Goal: Transaction & Acquisition: Purchase product/service

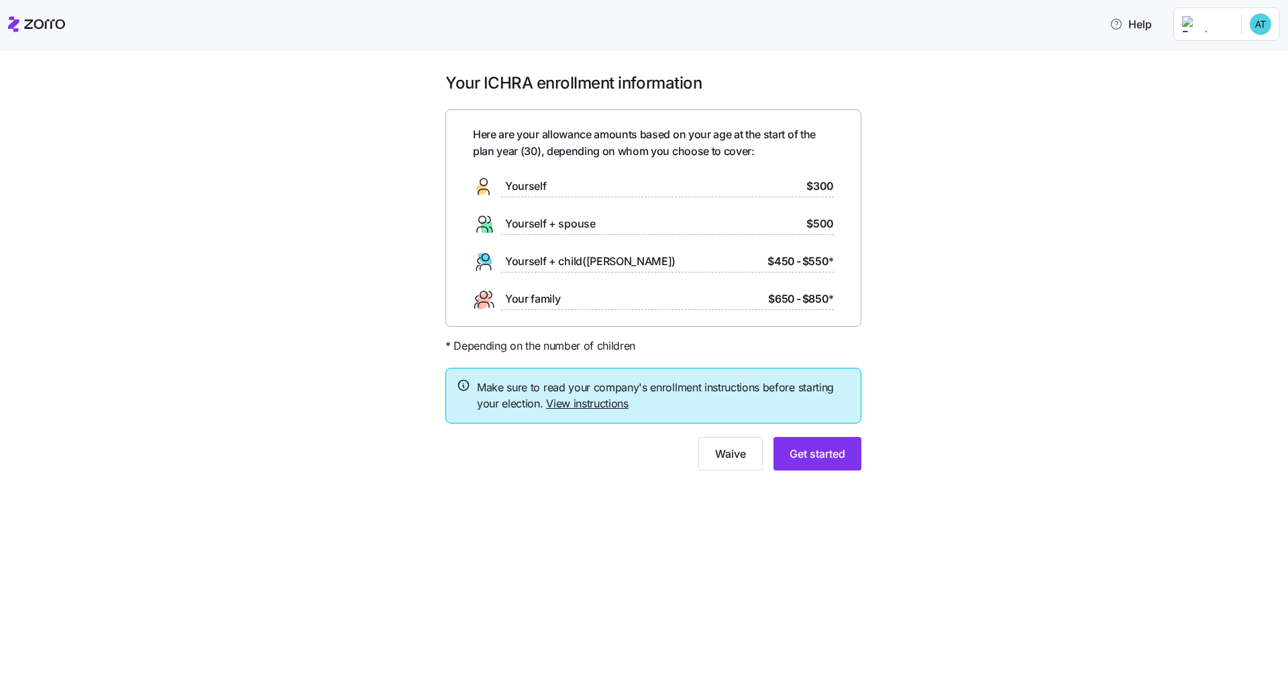
click at [645, 322] on div "Your ICHRA enrollment information Here are your allowance amounts based on your…" at bounding box center [654, 279] width 1232 height 414
click at [645, 458] on span "Get started" at bounding box center [818, 453] width 56 height 16
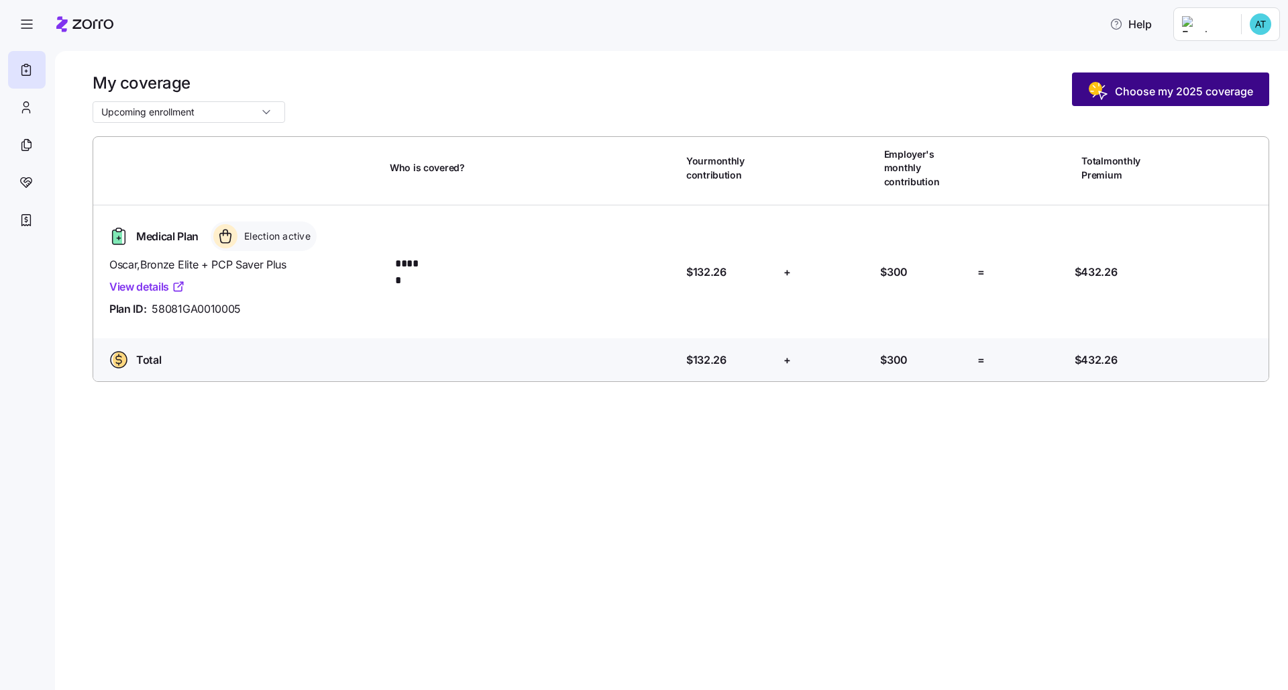
click at [1141, 95] on span "Choose my 2025 coverage" at bounding box center [1184, 91] width 138 height 16
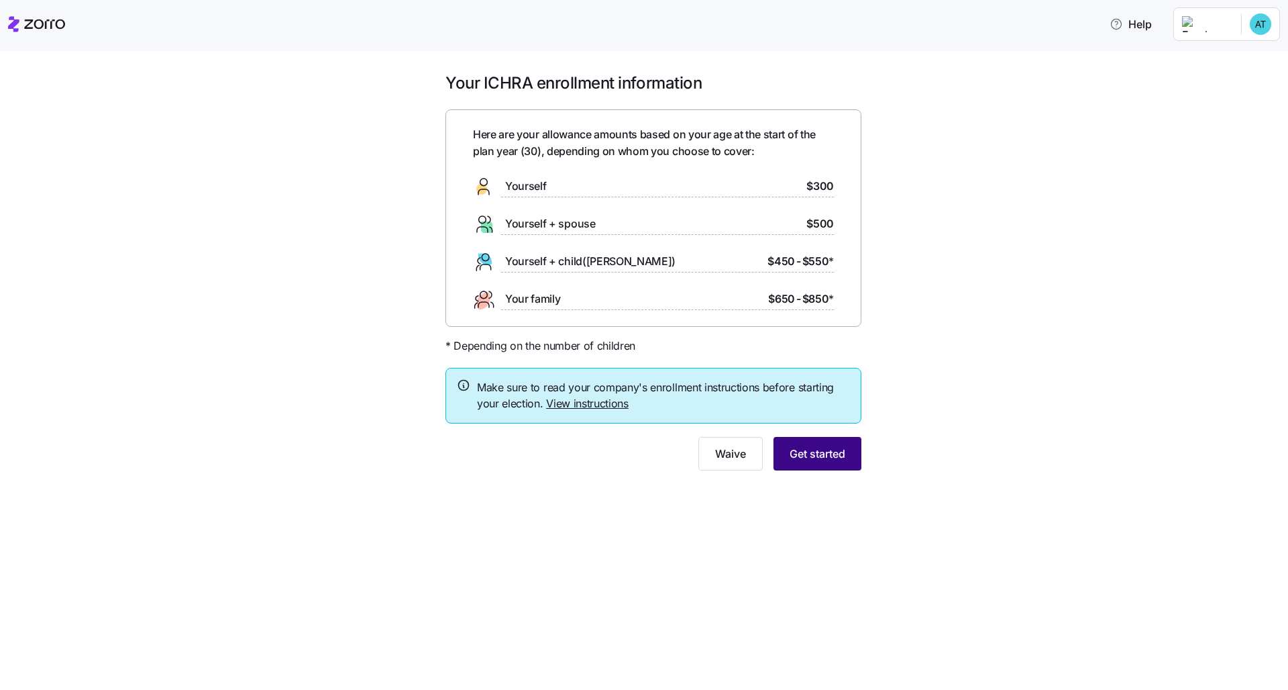
click at [833, 452] on span "Get started" at bounding box center [818, 453] width 56 height 16
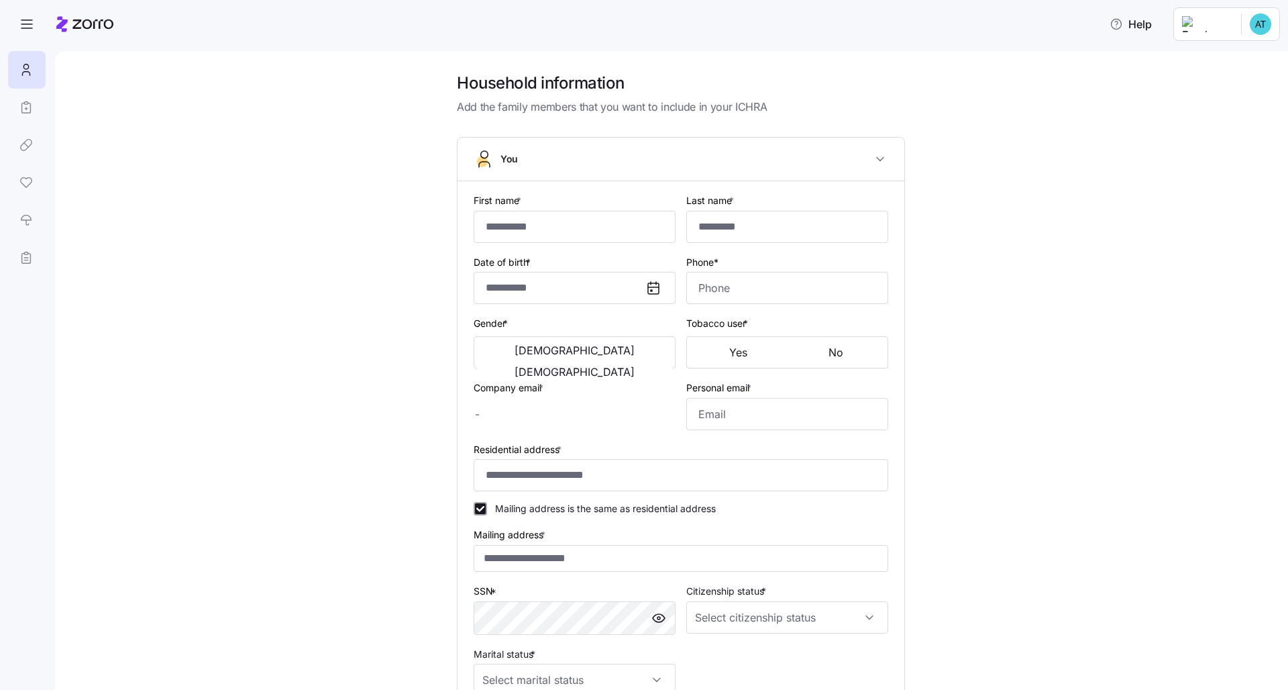
type input "******"
type input "********"
type input "[PERSON_NAME][EMAIL_ADDRESS][DOMAIN_NAME]"
type input "[EMAIL_ADDRESS][DOMAIN_NAME]"
type input "**********"
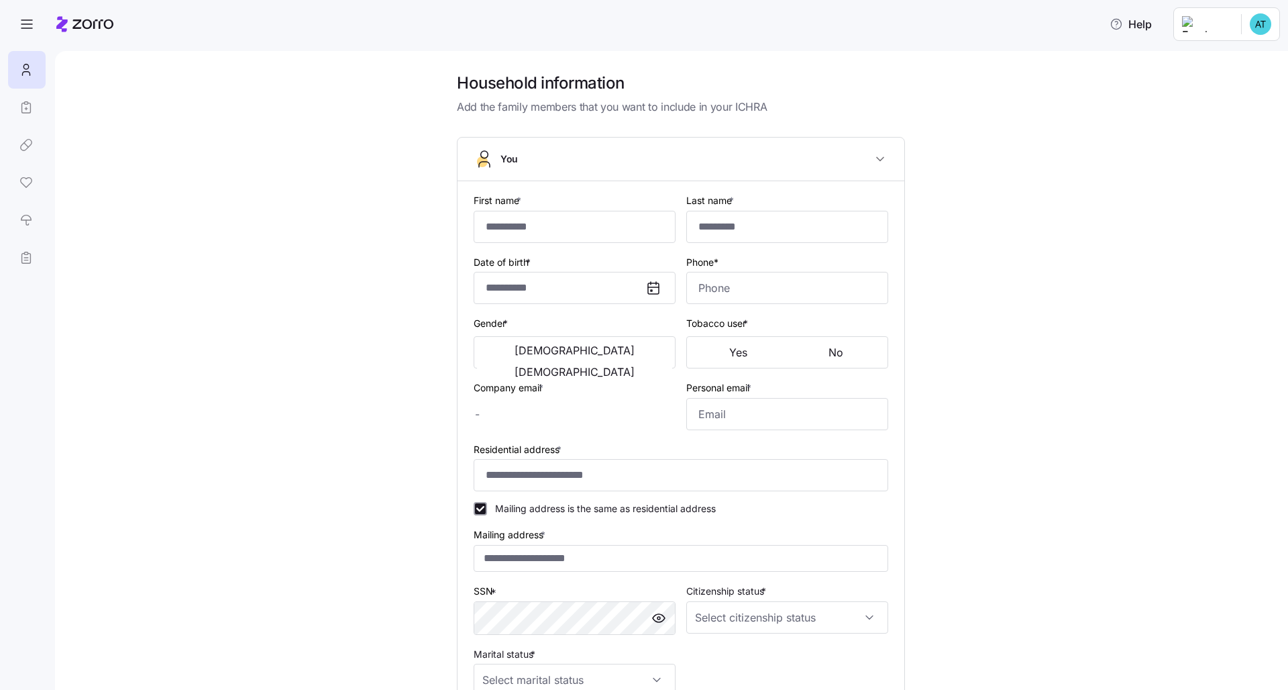
checkbox input "true"
type input "**********"
type input "[PHONE_NUMBER]"
type input "[DEMOGRAPHIC_DATA] citizen"
type input "Single"
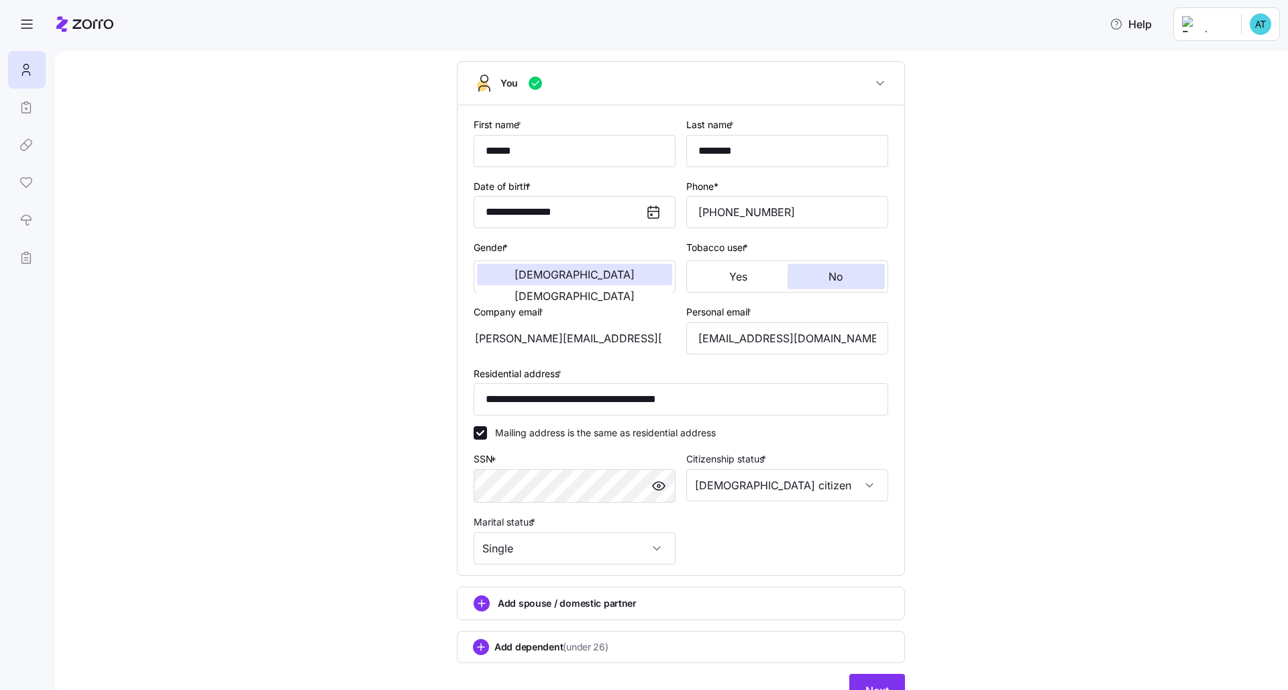
scroll to position [138, 0]
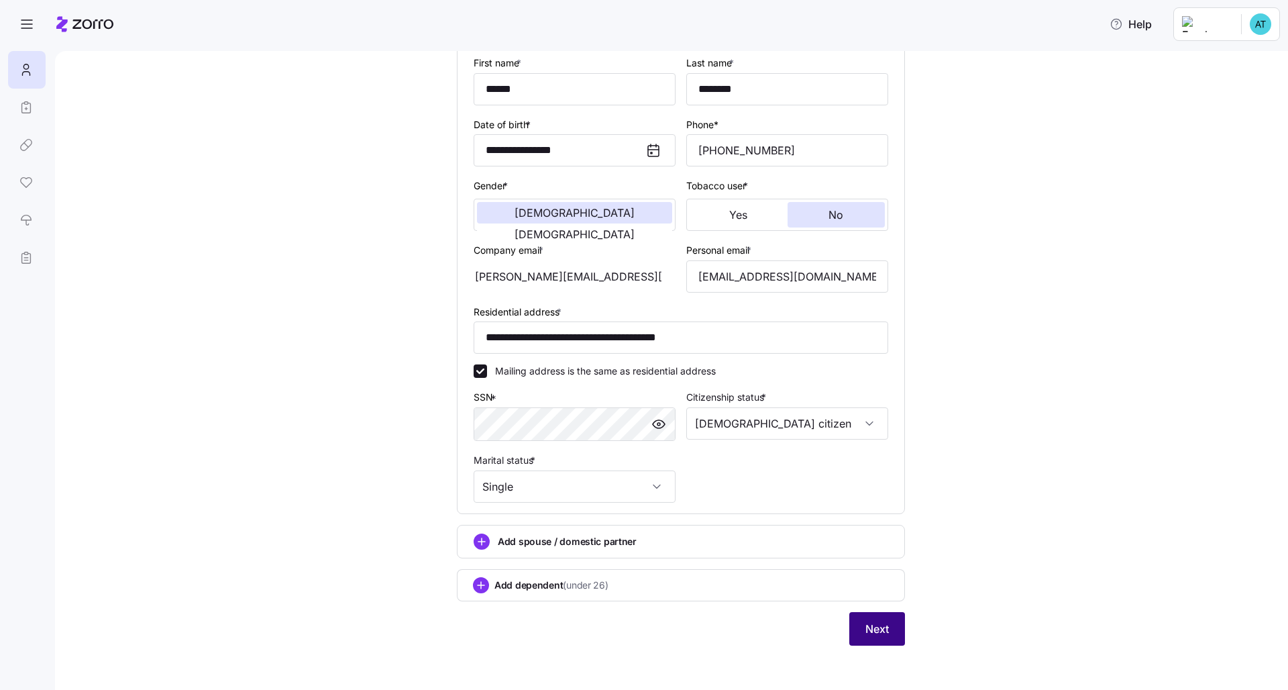
click at [875, 641] on button "Next" at bounding box center [877, 629] width 56 height 34
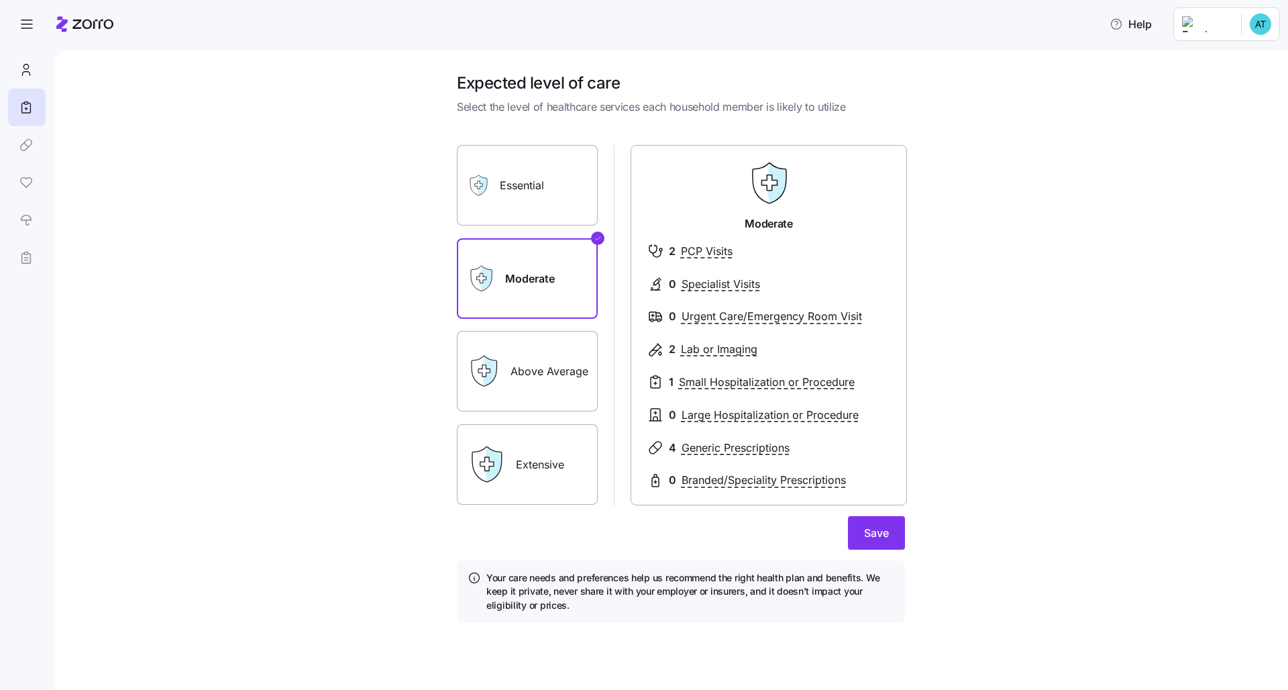
click at [539, 183] on label "Essential" at bounding box center [527, 185] width 141 height 81
click at [0, 0] on input "Essential" at bounding box center [0, 0] width 0 height 0
click at [541, 449] on label "Extensive" at bounding box center [527, 464] width 141 height 81
click at [0, 0] on input "Extensive" at bounding box center [0, 0] width 0 height 0
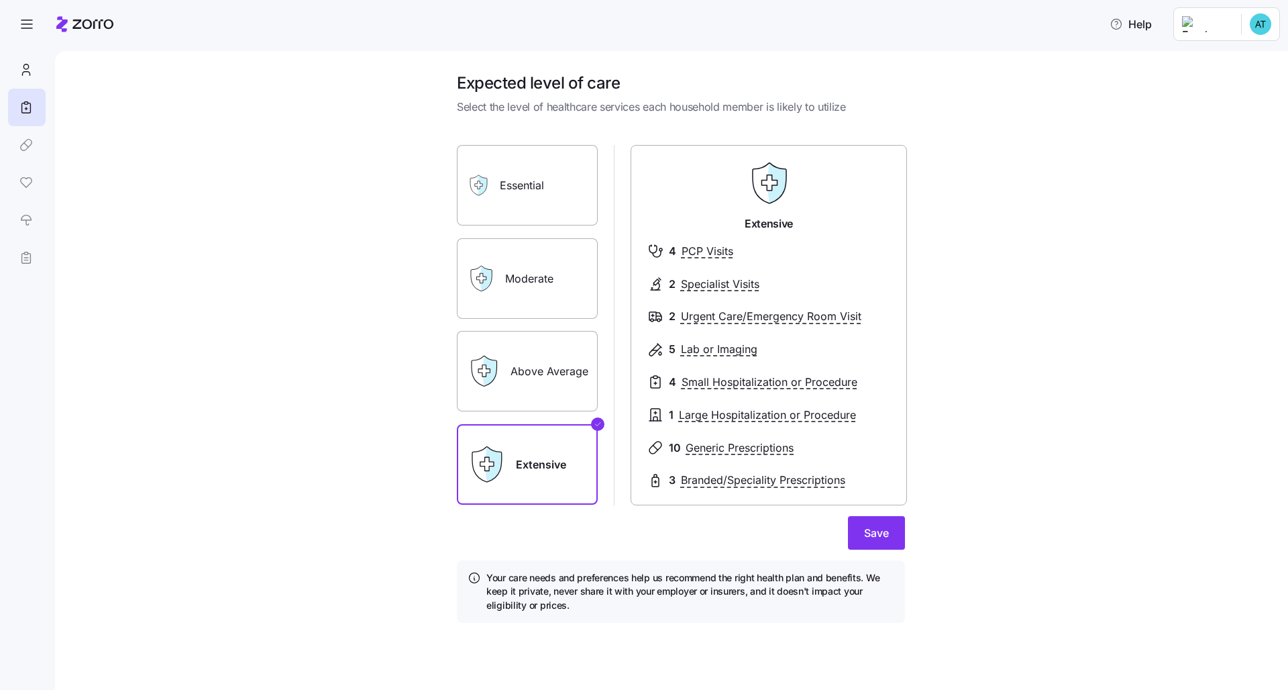
click at [548, 345] on label "Above Average" at bounding box center [527, 371] width 141 height 81
click at [0, 0] on input "Above Average" at bounding box center [0, 0] width 0 height 0
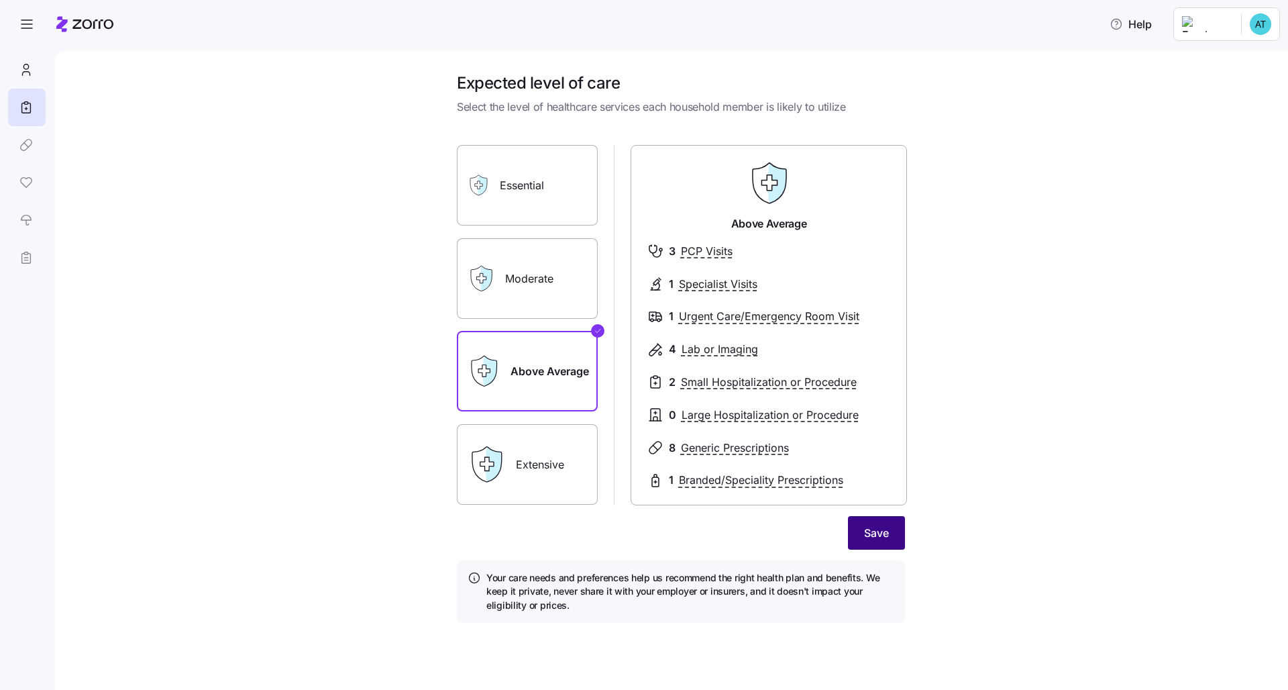
click at [893, 532] on button "Save" at bounding box center [876, 533] width 57 height 34
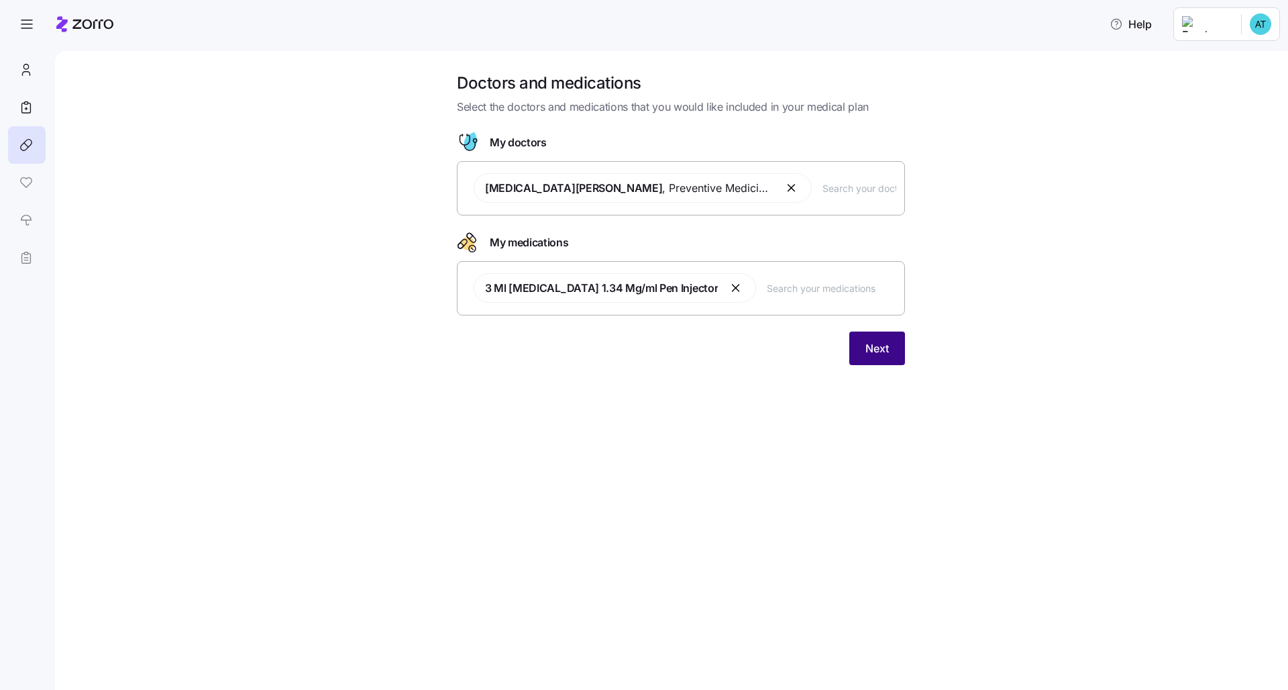
click at [875, 356] on button "Next" at bounding box center [877, 348] width 56 height 34
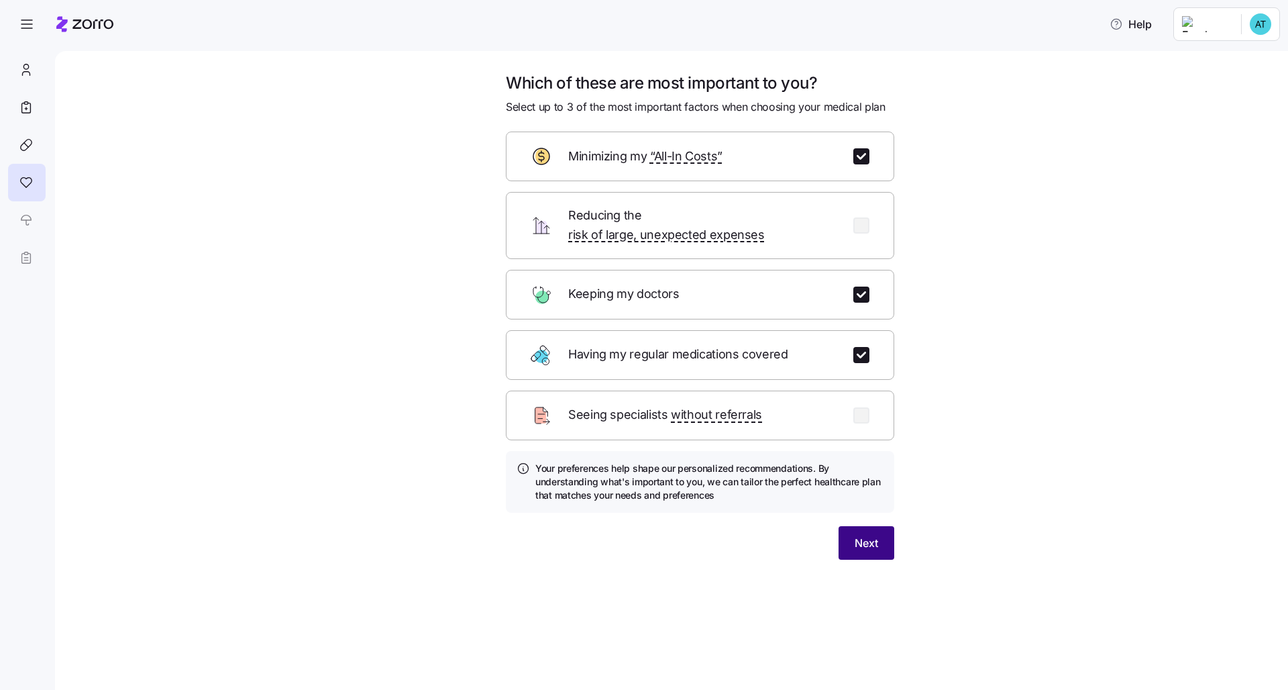
click at [873, 535] on span "Next" at bounding box center [866, 543] width 23 height 16
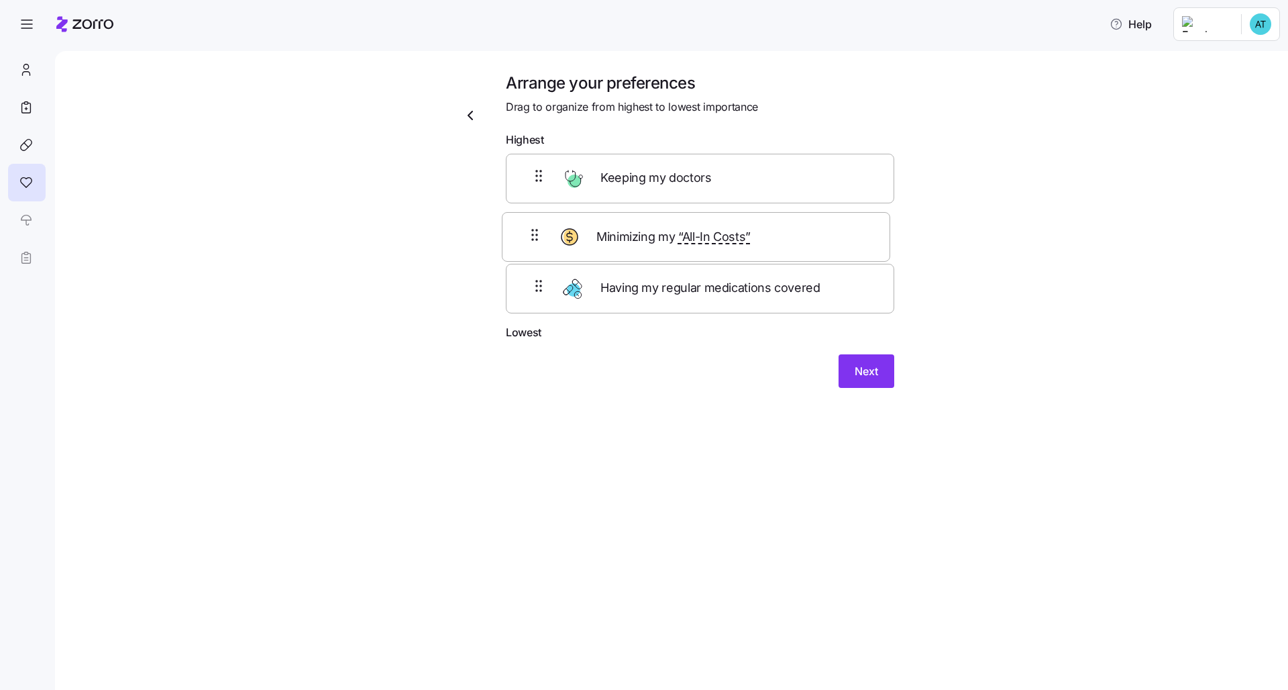
drag, startPoint x: 765, startPoint y: 178, endPoint x: 761, endPoint y: 244, distance: 65.2
click at [761, 244] on div "Minimizing my “All-In Costs” Keeping my doctors Having my regular medications c…" at bounding box center [700, 239] width 388 height 170
drag, startPoint x: 776, startPoint y: 184, endPoint x: 779, endPoint y: 235, distance: 51.1
click at [779, 235] on div "Keeping my doctors Minimizing my “All-In Costs” Having my regular medications c…" at bounding box center [700, 239] width 388 height 170
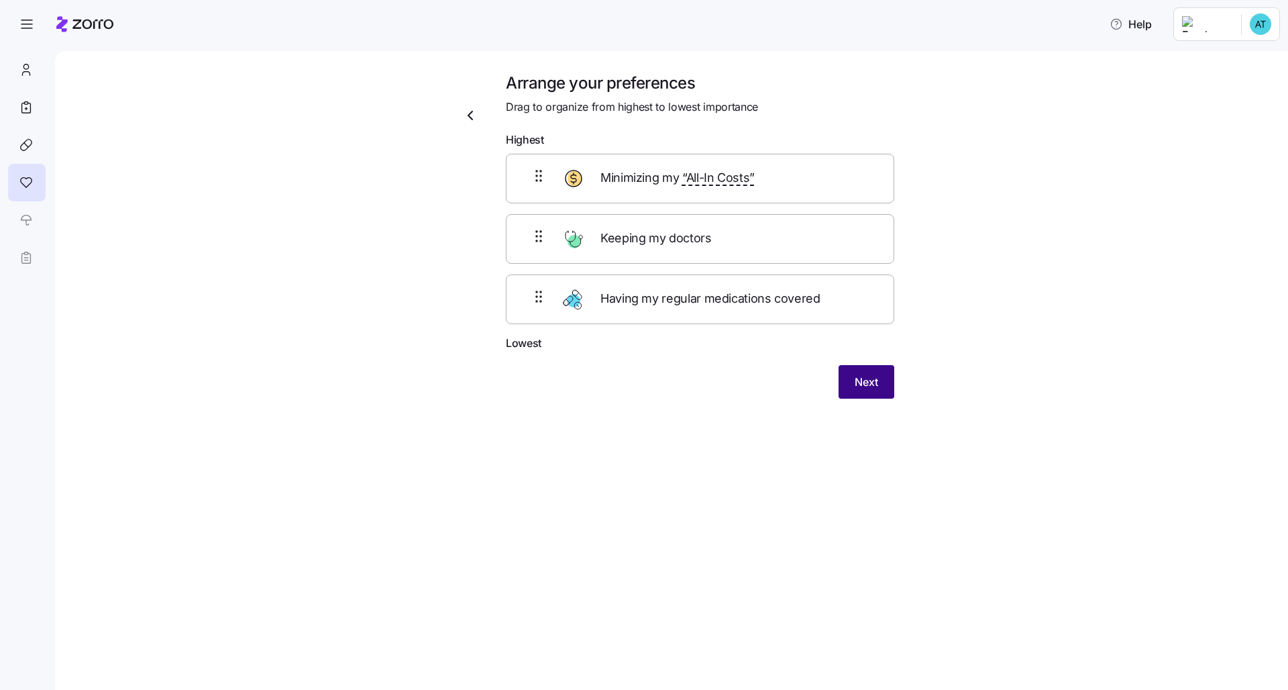
click at [871, 385] on span "Next" at bounding box center [866, 382] width 23 height 16
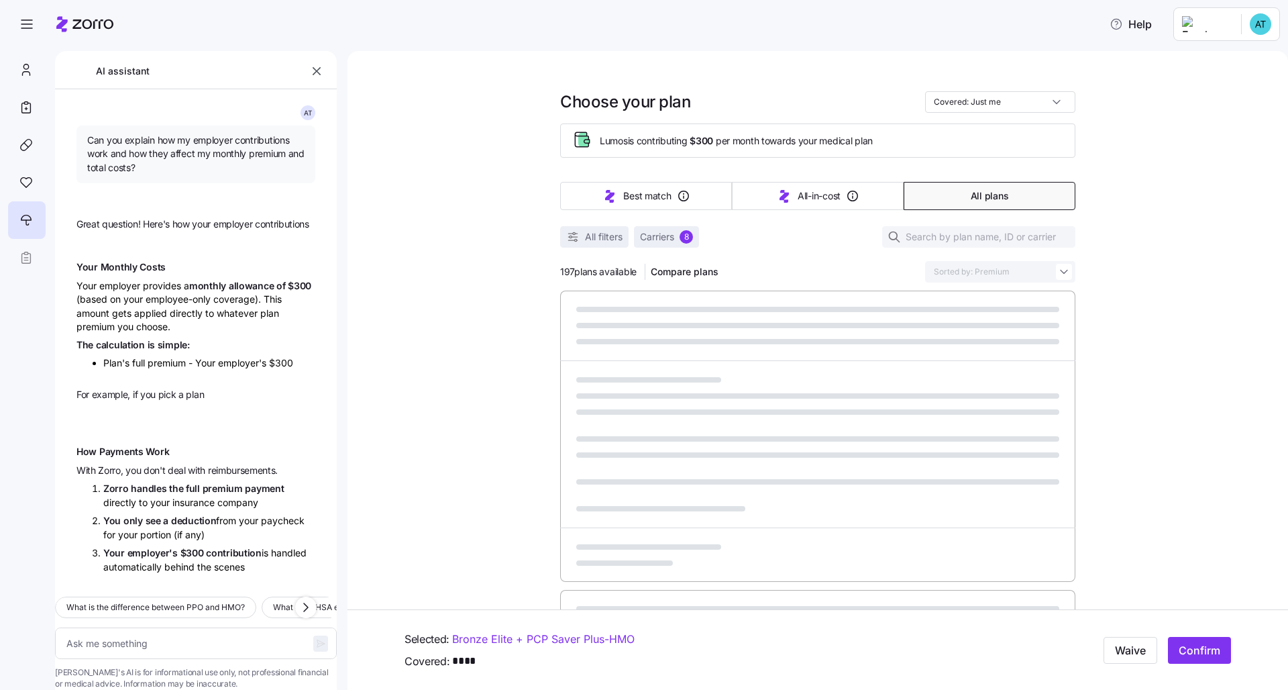
scroll to position [866, 0]
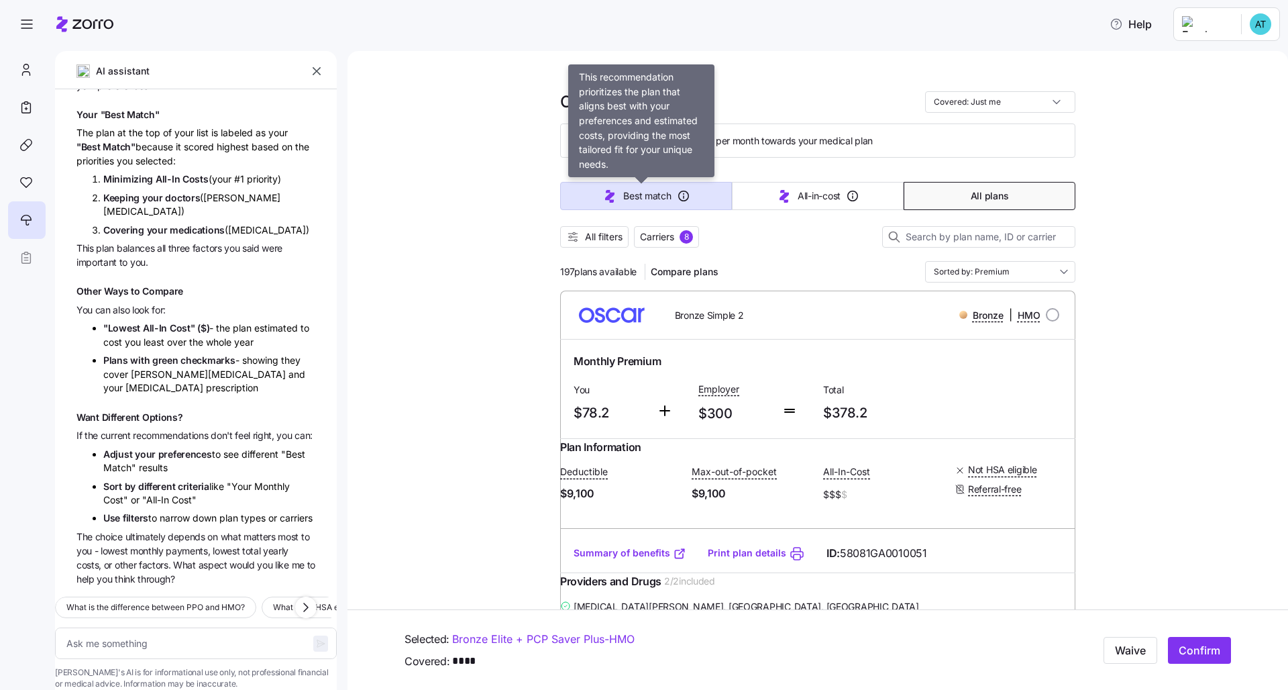
click at [661, 203] on button "Best match" at bounding box center [646, 196] width 172 height 28
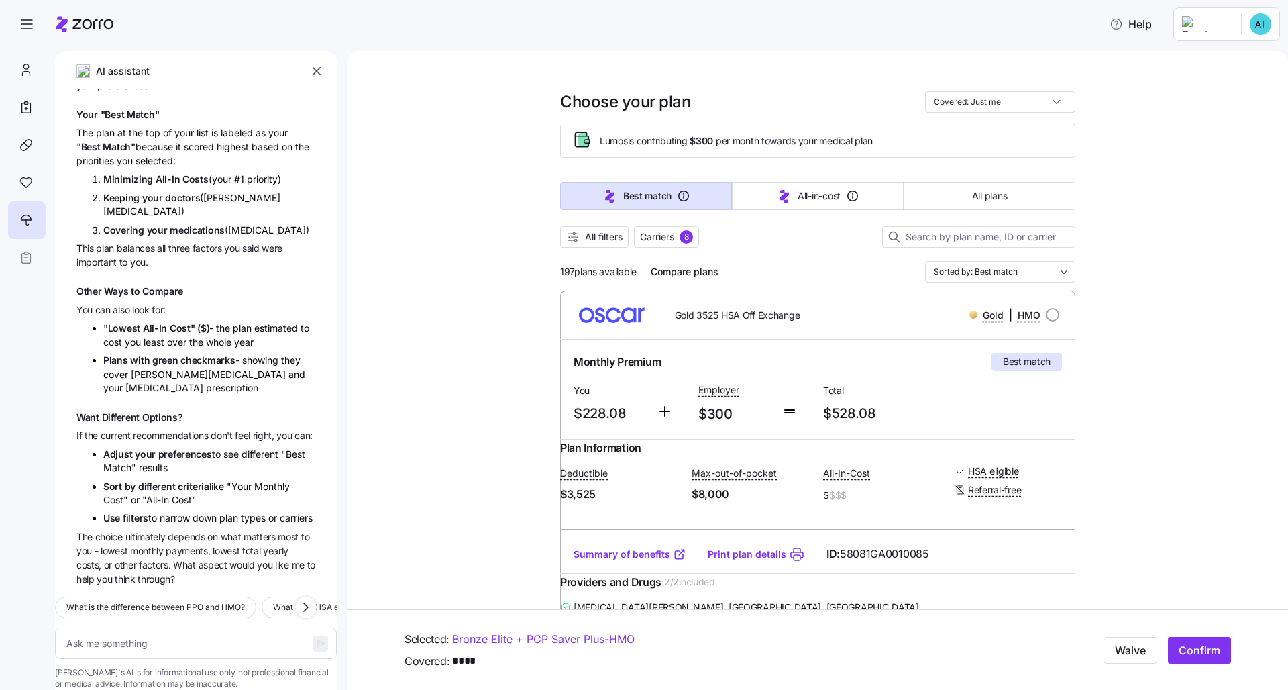
type textarea "x"
type input "Sorted by: Best match"
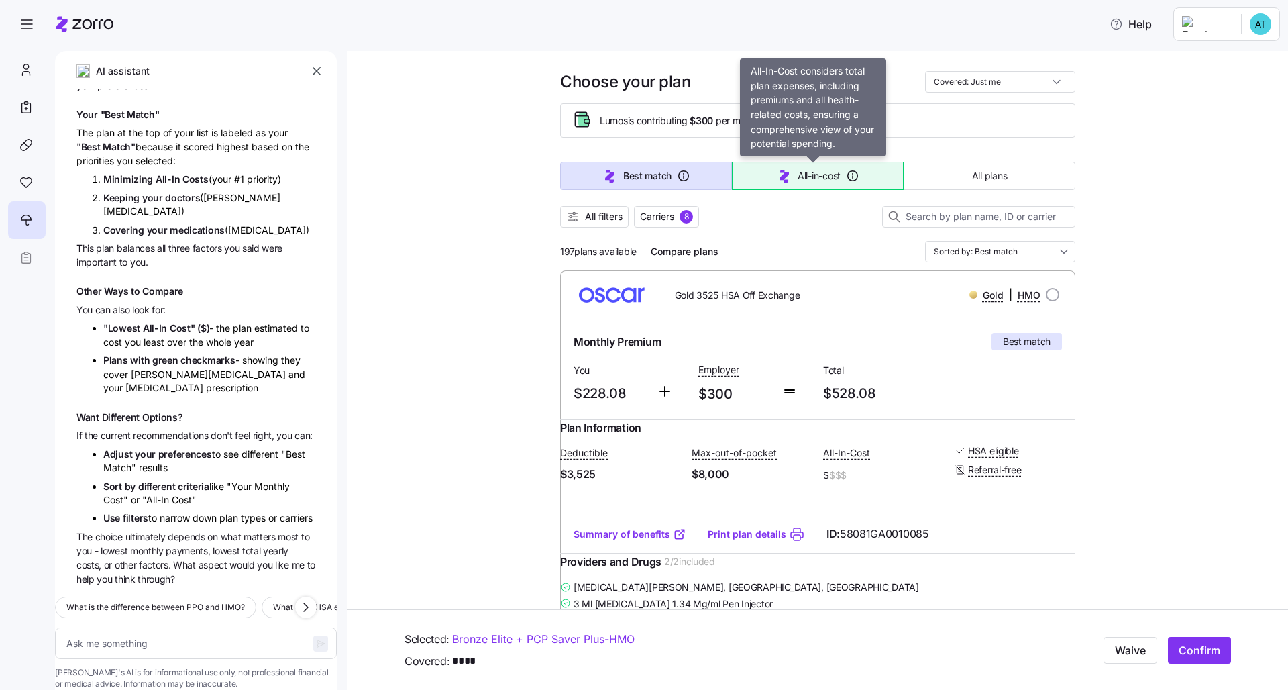
click at [804, 178] on span "All-in-cost" at bounding box center [819, 175] width 43 height 13
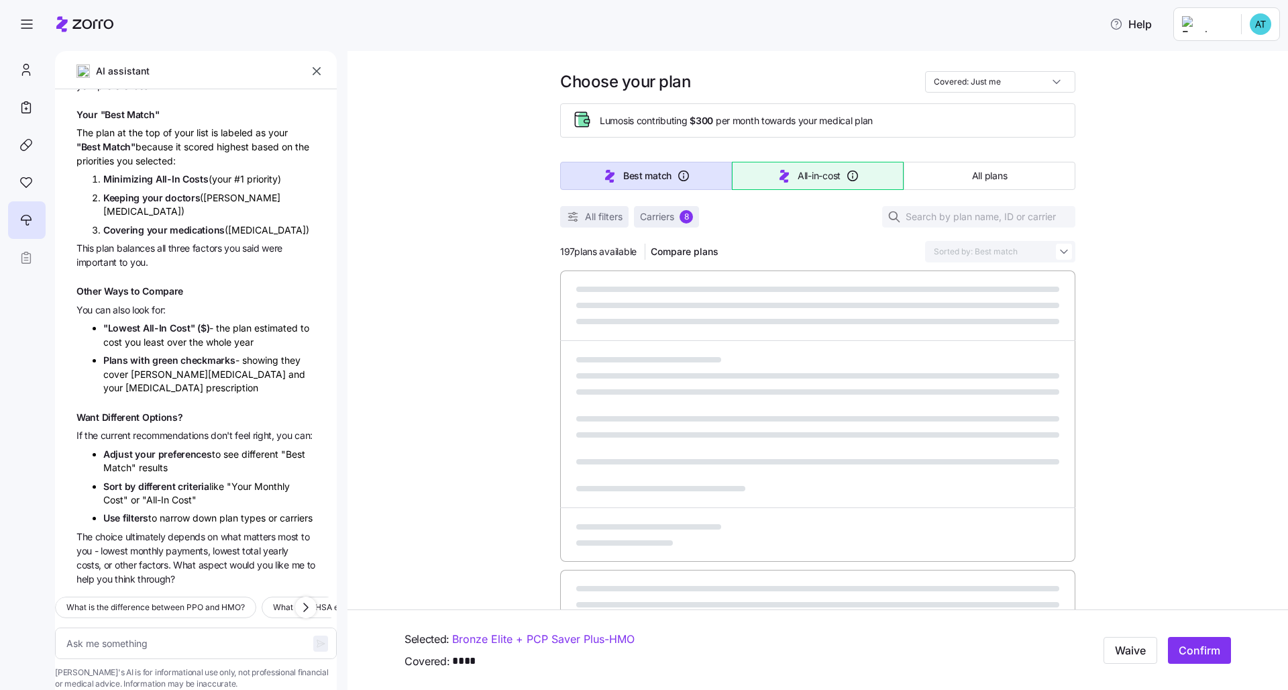
type textarea "x"
type input "Sorted by: All-in-cost"
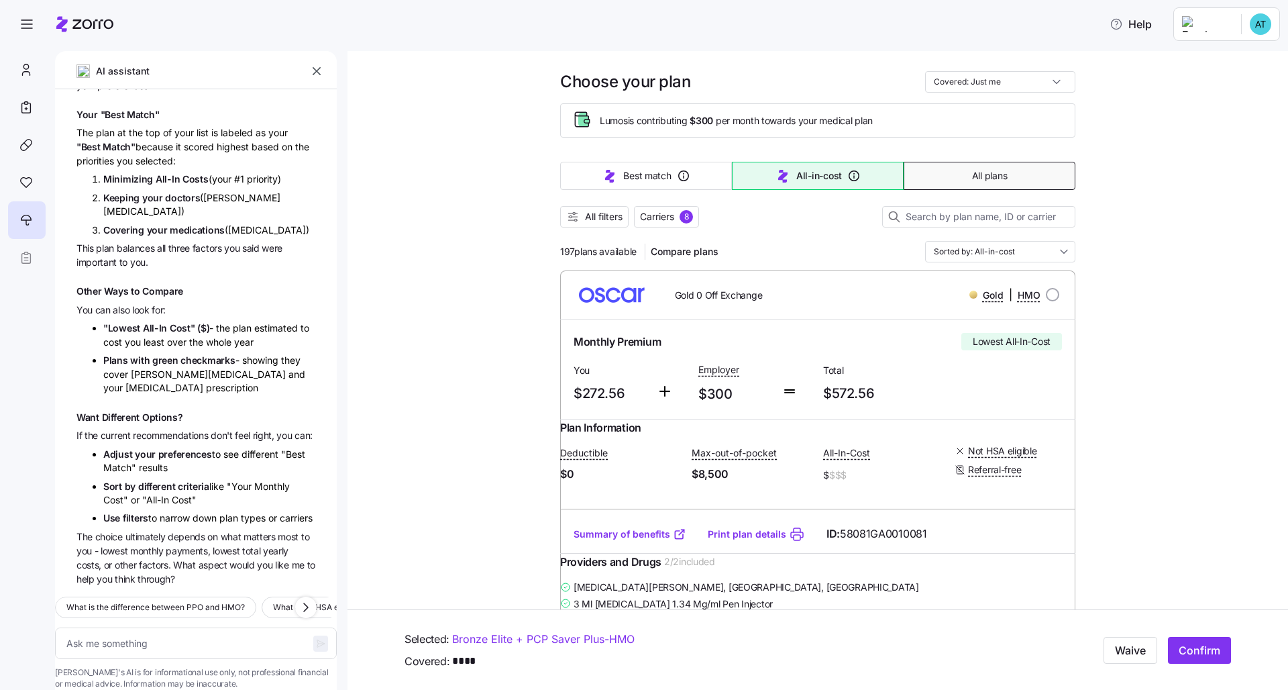
click at [972, 182] on span "All plans" at bounding box center [989, 175] width 35 height 13
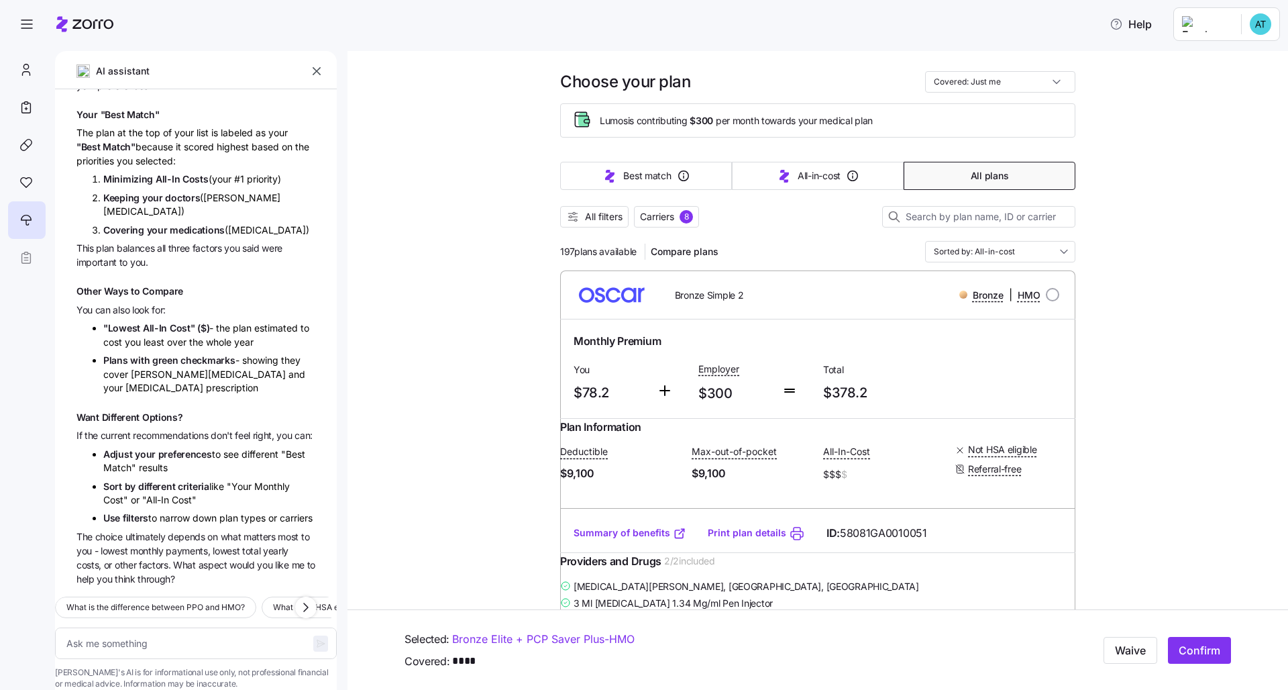
type textarea "x"
type input "Sorted by: Premium"
click at [602, 219] on span "All filters" at bounding box center [604, 216] width 38 height 13
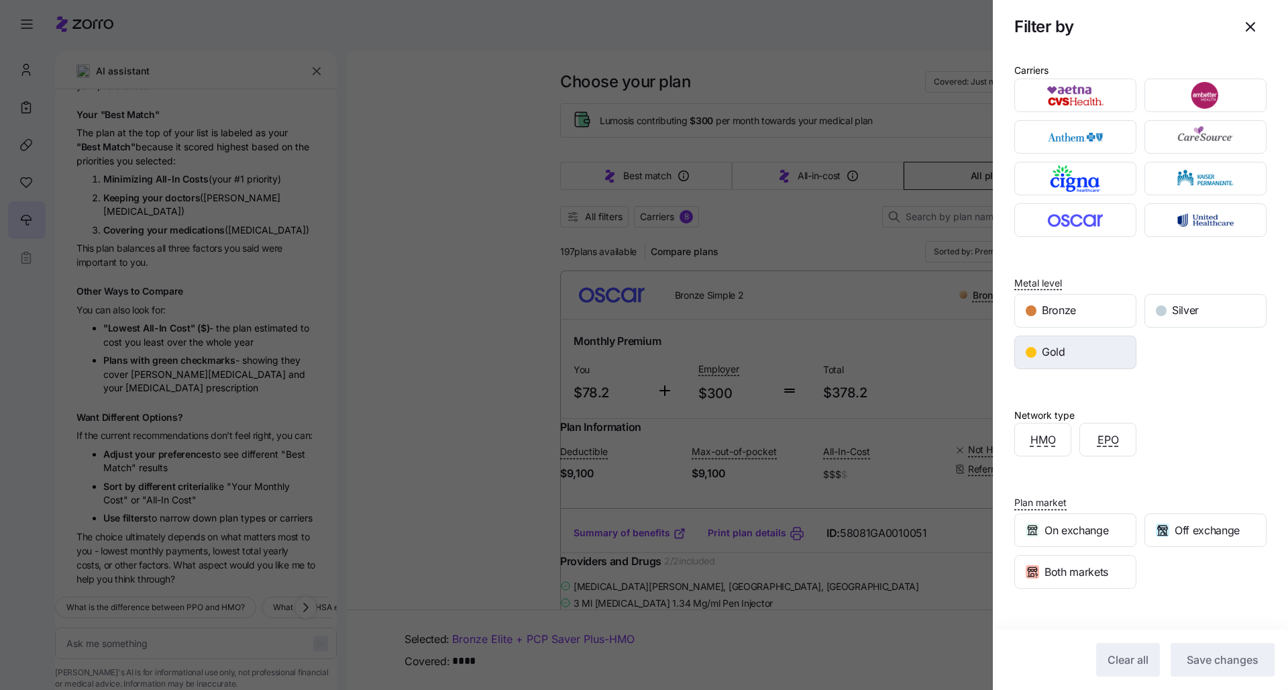
scroll to position [13, 0]
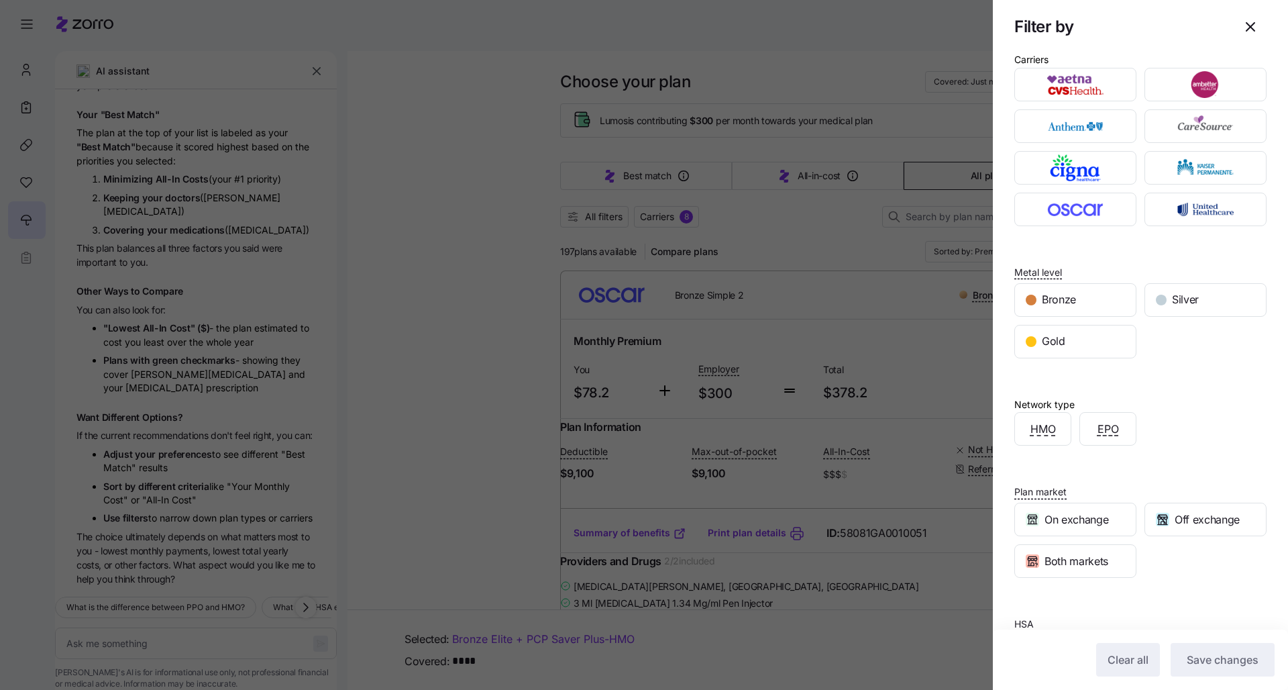
click at [975, 339] on div at bounding box center [644, 345] width 1288 height 690
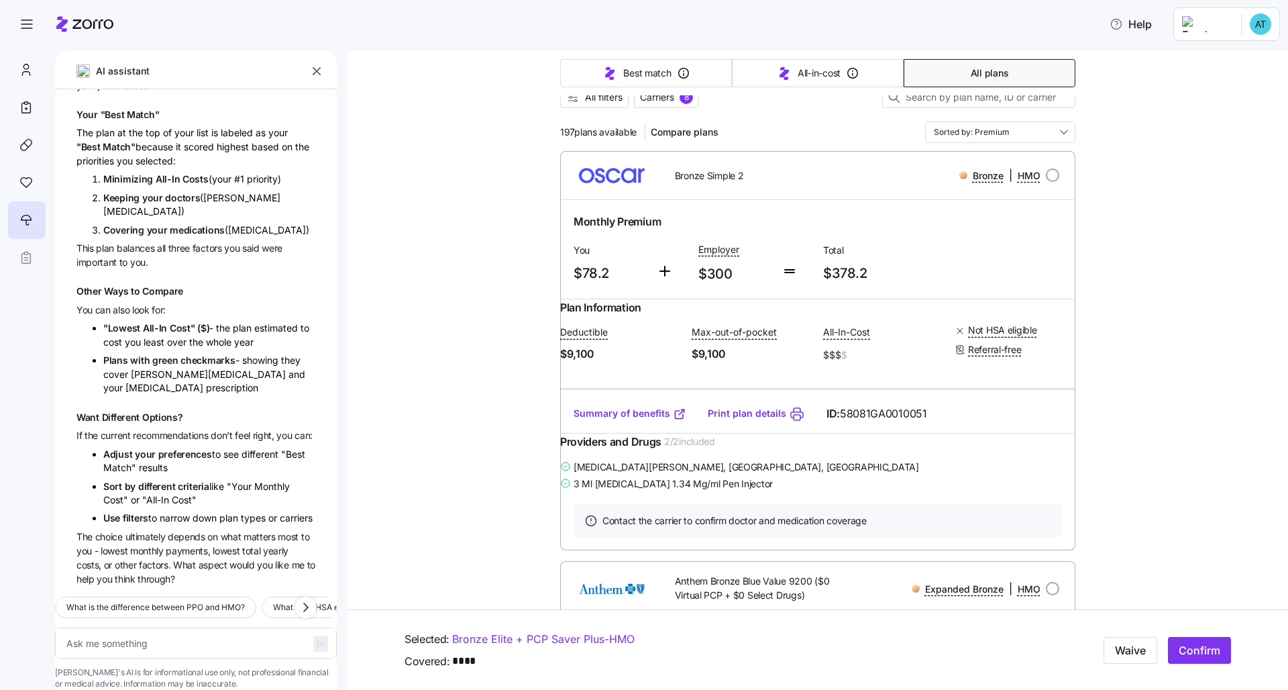
scroll to position [156, 0]
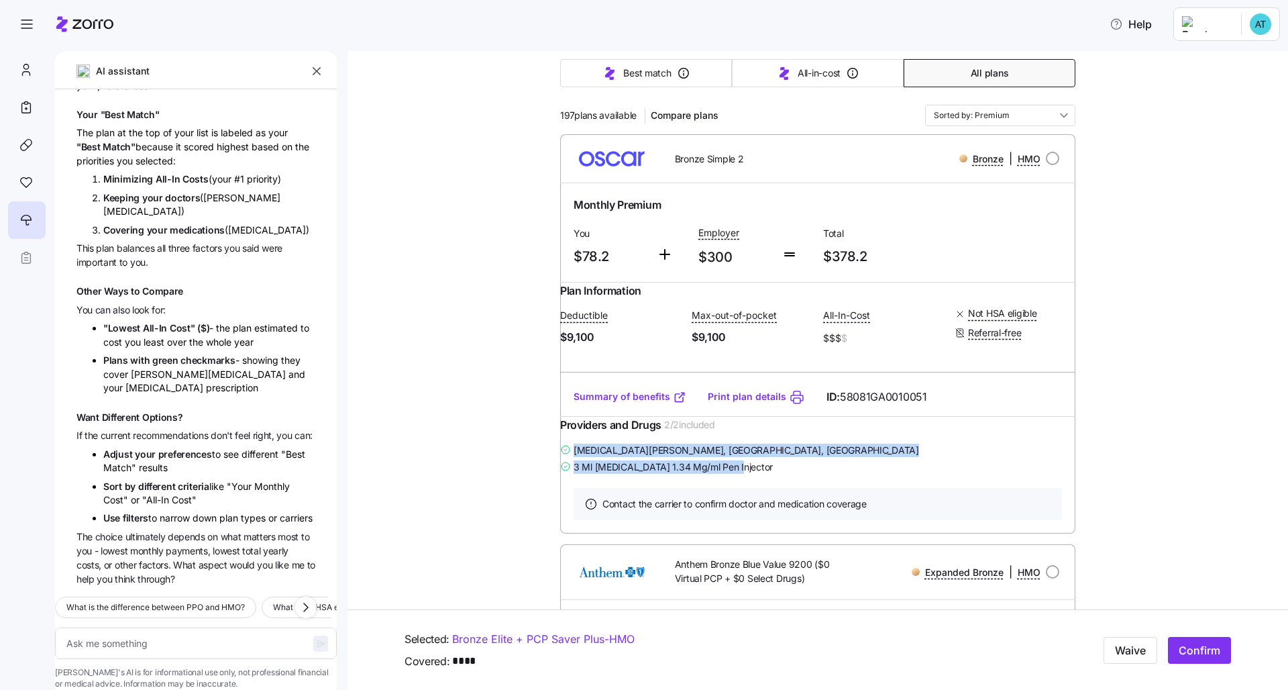
drag, startPoint x: 777, startPoint y: 491, endPoint x: 574, endPoint y: 470, distance: 203.7
click at [574, 470] on div "Amira Elsayed , Canton, GA 3 Ml Ozempic 1.34 Mg/ml Pen Injector" at bounding box center [817, 458] width 515 height 34
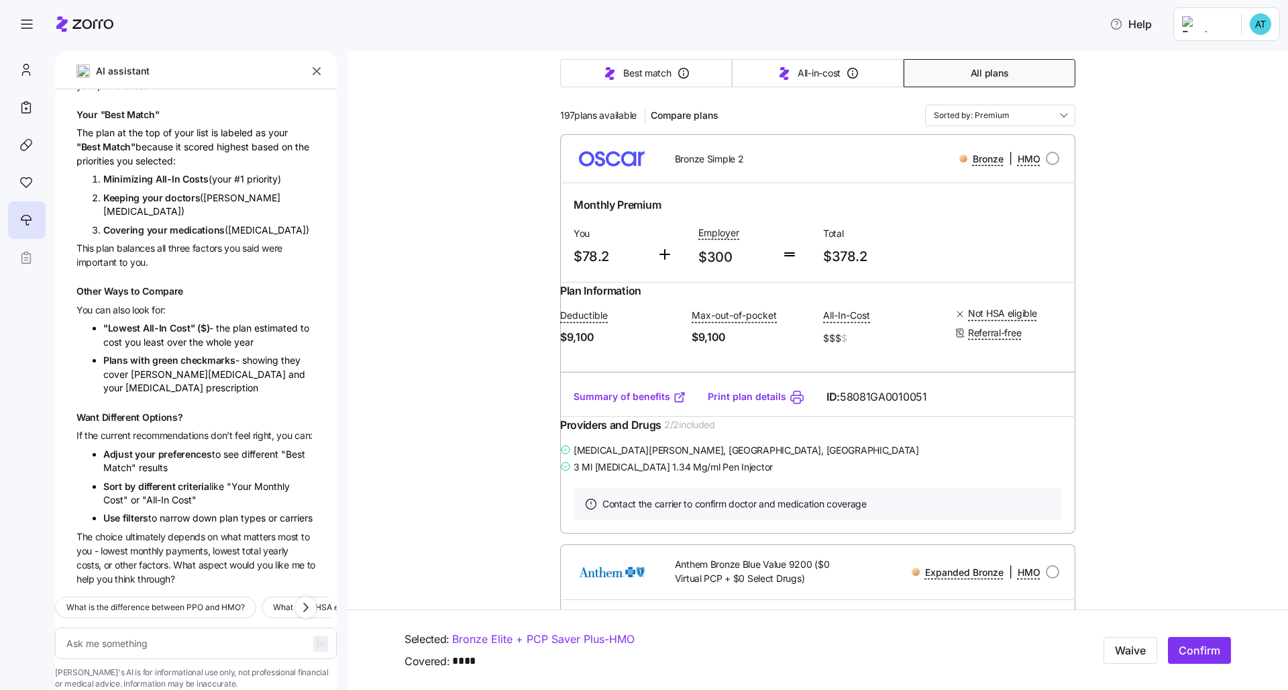
click at [865, 475] on div "3 Ml Ozempic 1.34 Mg/ml Pen Injector" at bounding box center [817, 466] width 515 height 17
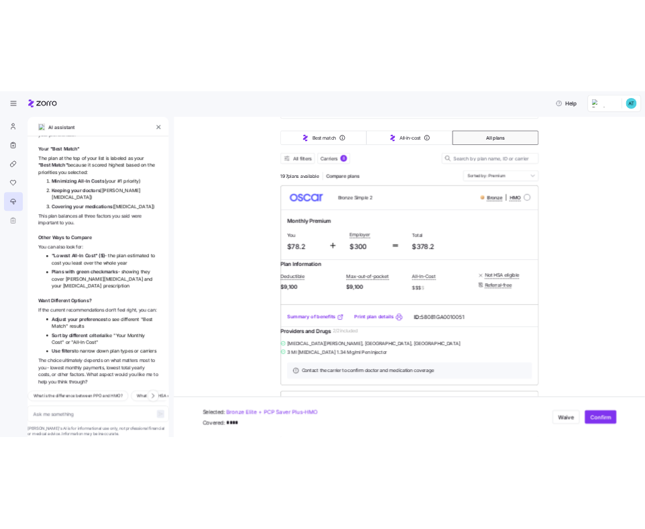
scroll to position [0, 0]
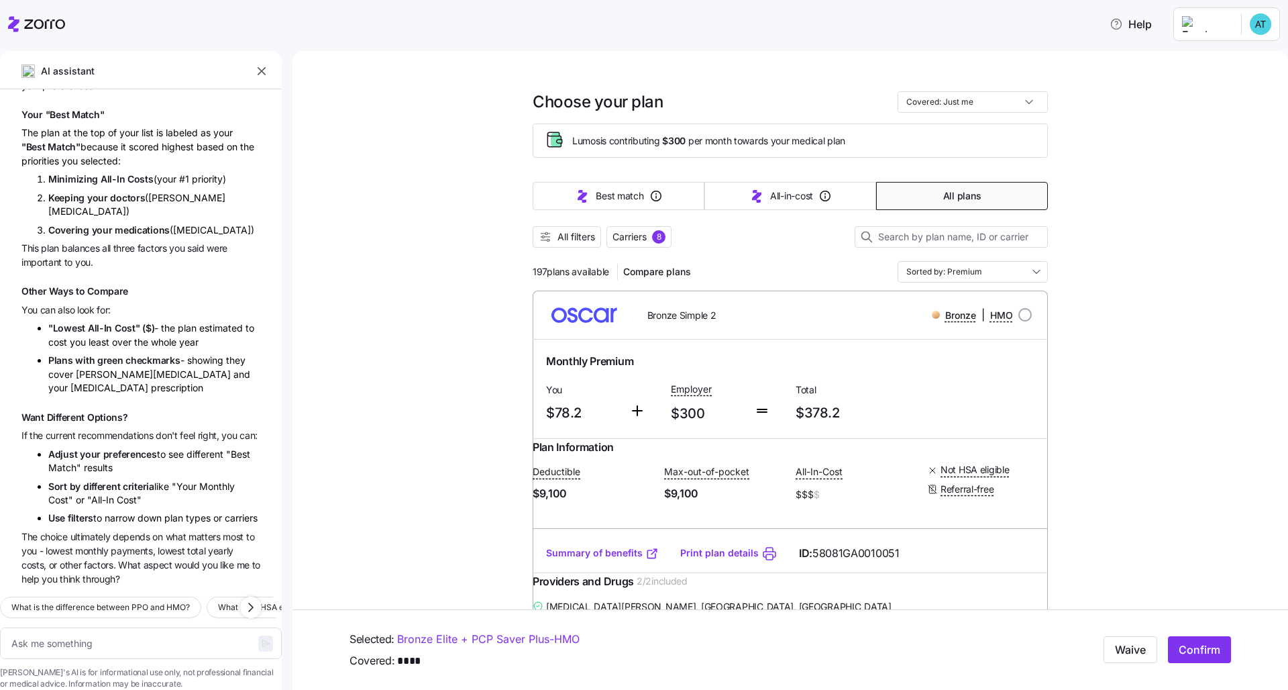
type textarea "x"
